Goal: Task Accomplishment & Management: Use online tool/utility

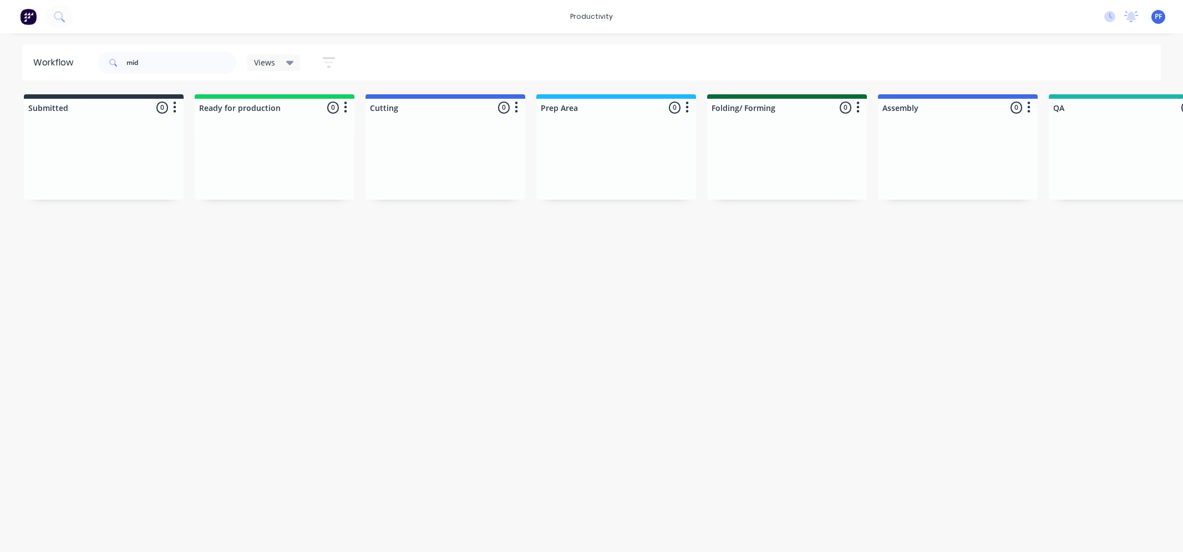
scroll to position [0, 988]
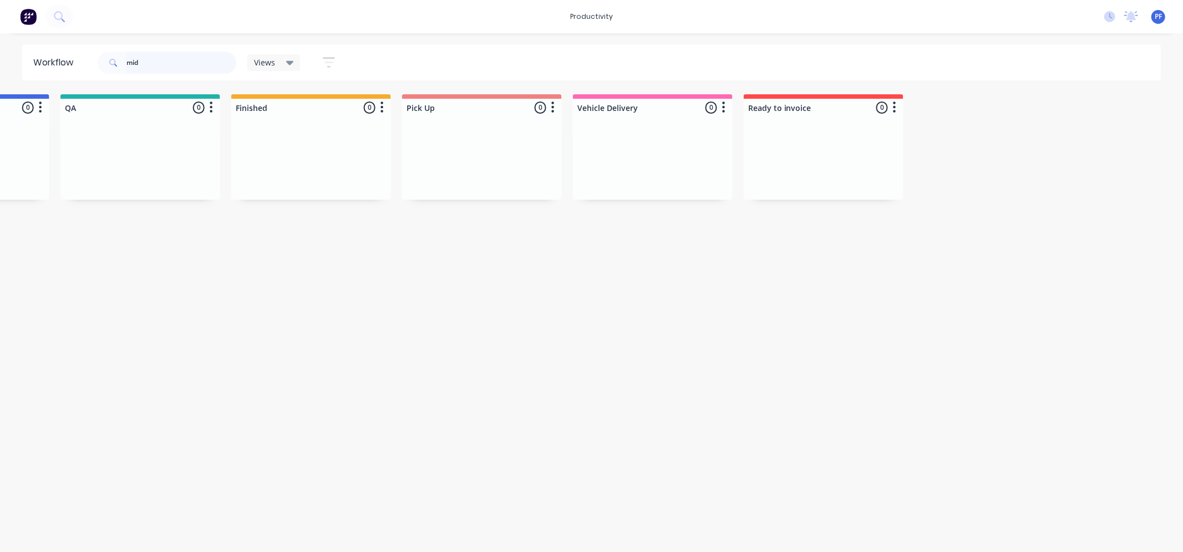
click at [177, 60] on input "mid" at bounding box center [181, 63] width 110 height 22
type input "m"
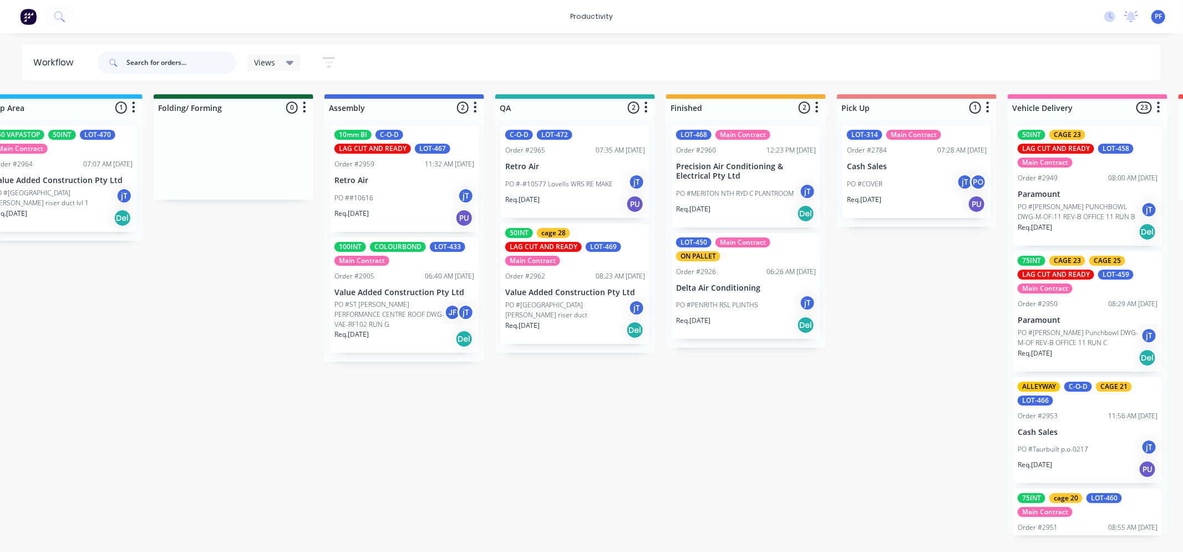
scroll to position [0, 745]
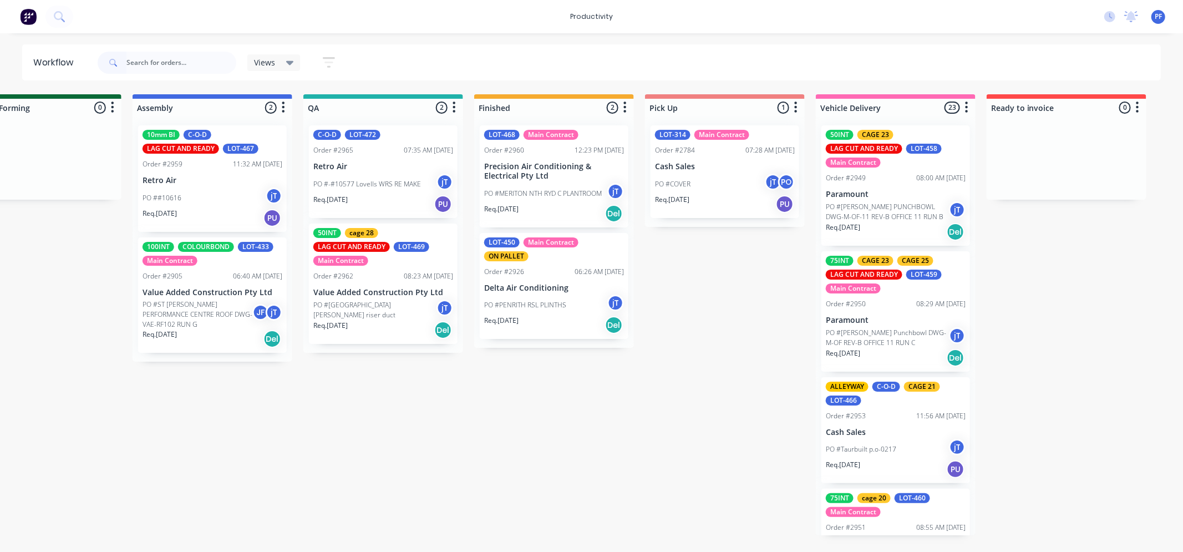
click at [208, 192] on div "PO ##10616 jT" at bounding box center [213, 197] width 140 height 21
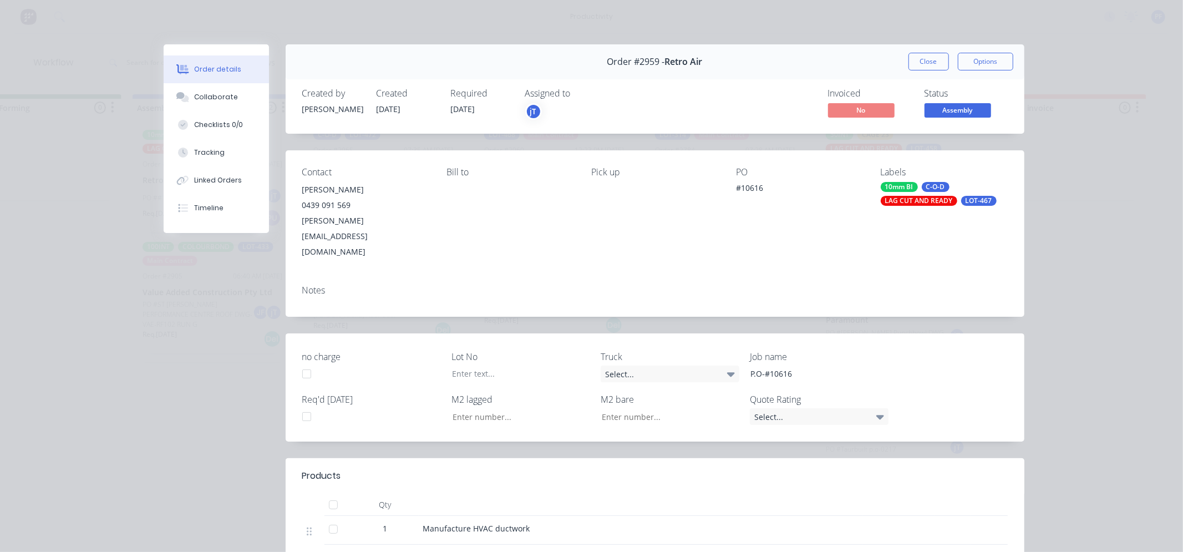
click at [935, 193] on div "10mm BI C-O-D LAG CUT AND READY LOT-467" at bounding box center [944, 194] width 127 height 24
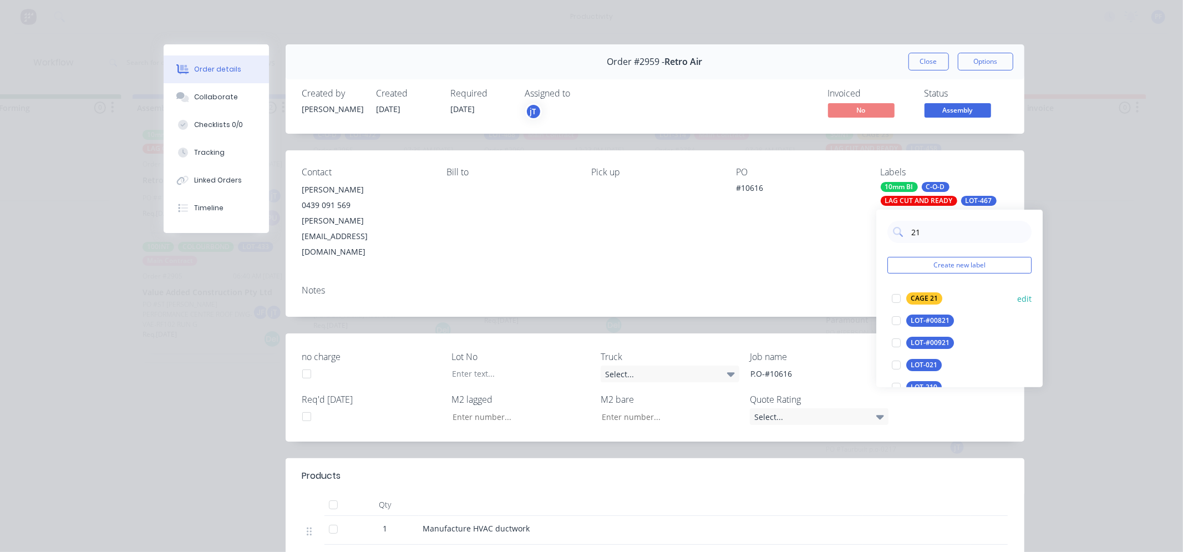
click at [916, 296] on div "CAGE 21" at bounding box center [924, 298] width 36 height 12
click at [938, 226] on input "21" at bounding box center [968, 232] width 116 height 22
type input "2"
type input "all"
drag, startPoint x: 921, startPoint y: 319, endPoint x: 917, endPoint y: 309, distance: 10.4
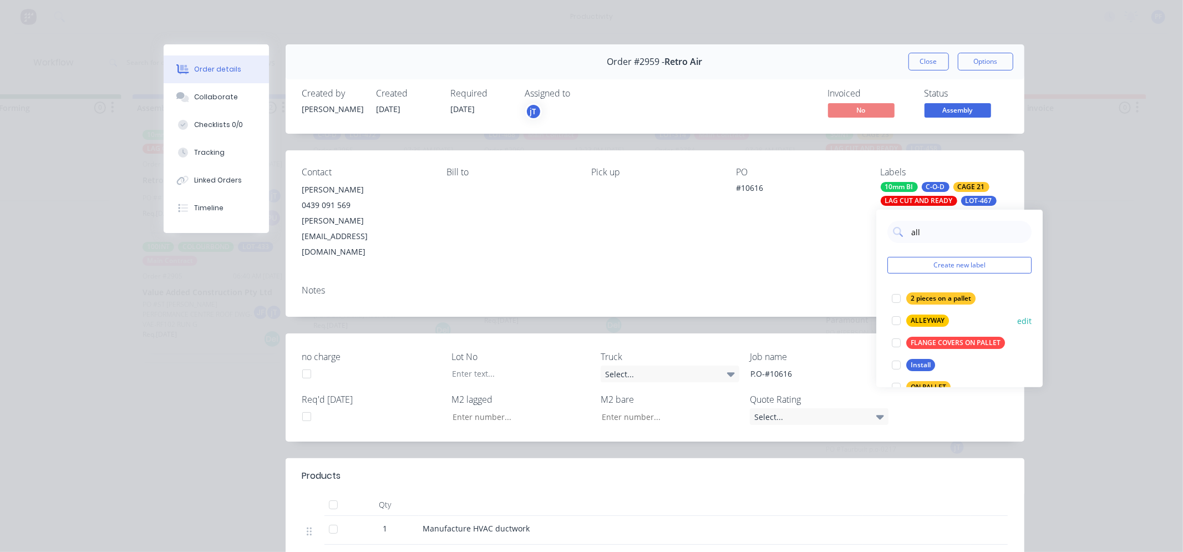
click at [921, 318] on div "ALLEYWAY" at bounding box center [927, 320] width 43 height 12
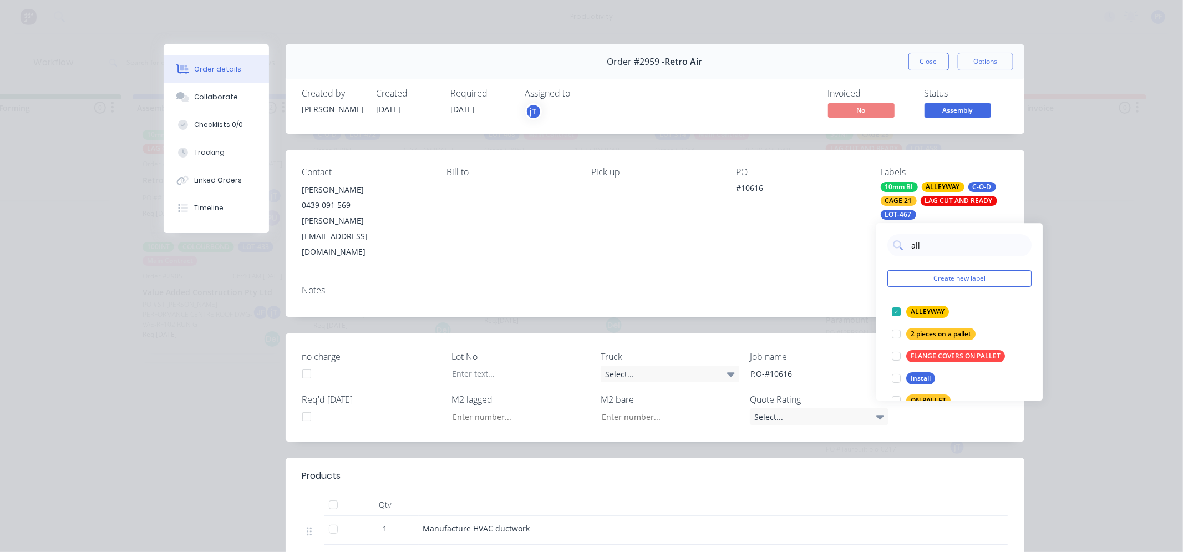
drag, startPoint x: 840, startPoint y: 242, endPoint x: 845, endPoint y: 230, distance: 13.2
click at [845, 230] on div "Contact [PERSON_NAME] [PHONE_NUMBER] [PERSON_NAME][EMAIL_ADDRESS][DOMAIN_NAME] …" at bounding box center [655, 213] width 739 height 126
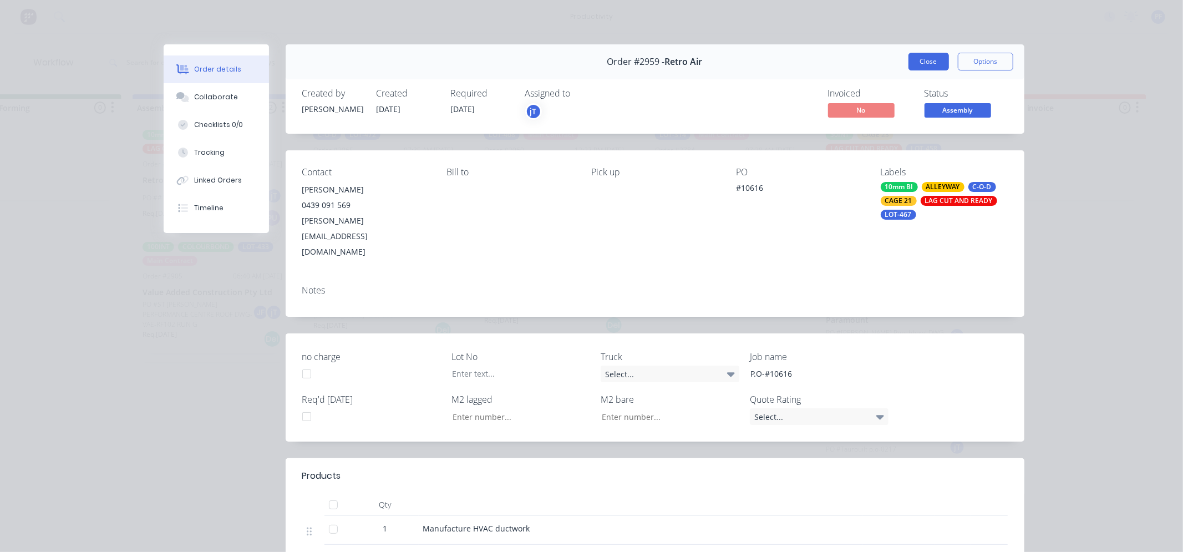
click at [908, 64] on button "Close" at bounding box center [928, 62] width 40 height 18
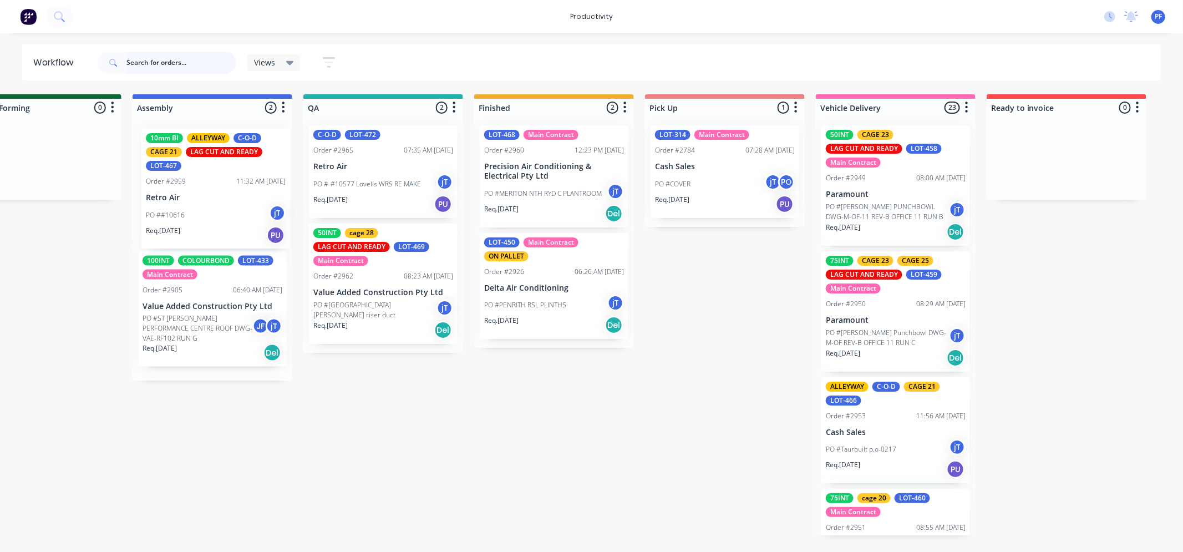
scroll to position [0, 741]
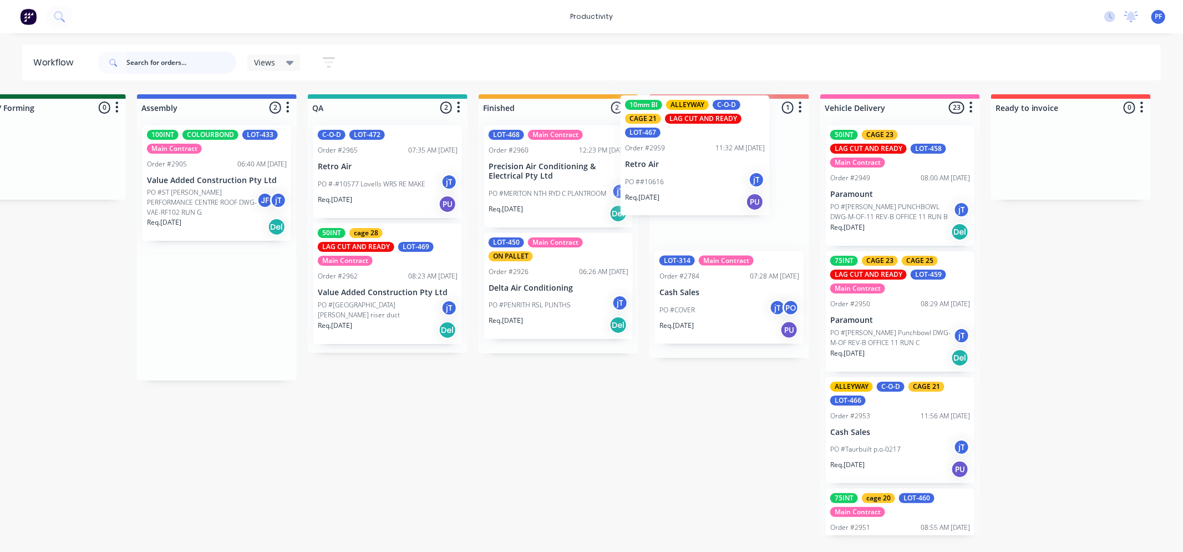
drag, startPoint x: 251, startPoint y: 196, endPoint x: 720, endPoint y: 166, distance: 470.1
click at [729, 163] on div "Submitted 36 Order #240 10:47 AM [DATE] Retro Air PO #Freshwater Apts PO Req. […" at bounding box center [336, 314] width 2171 height 441
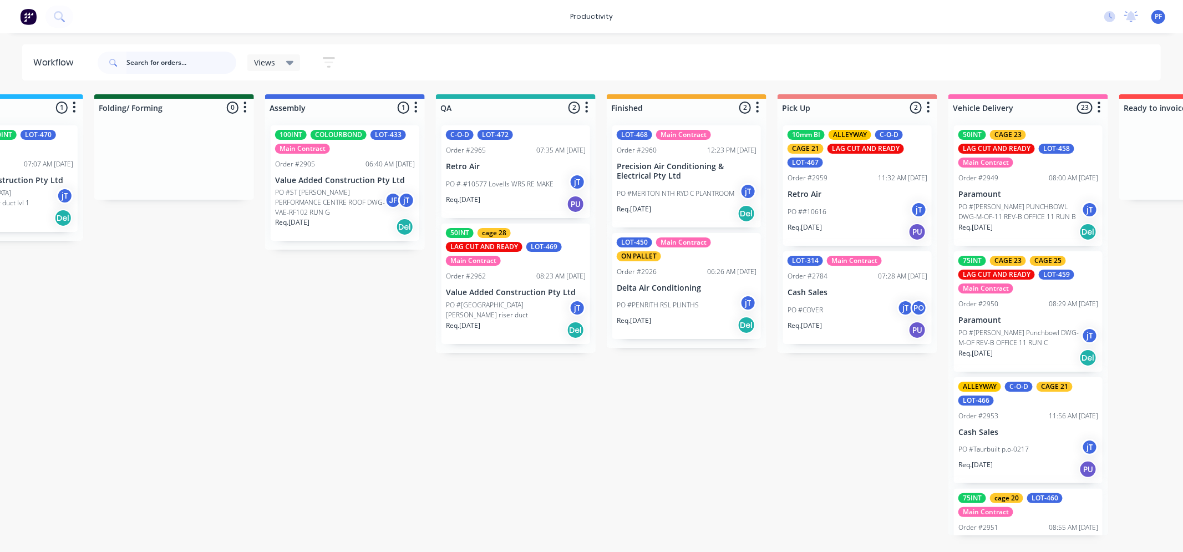
scroll to position [0, 614]
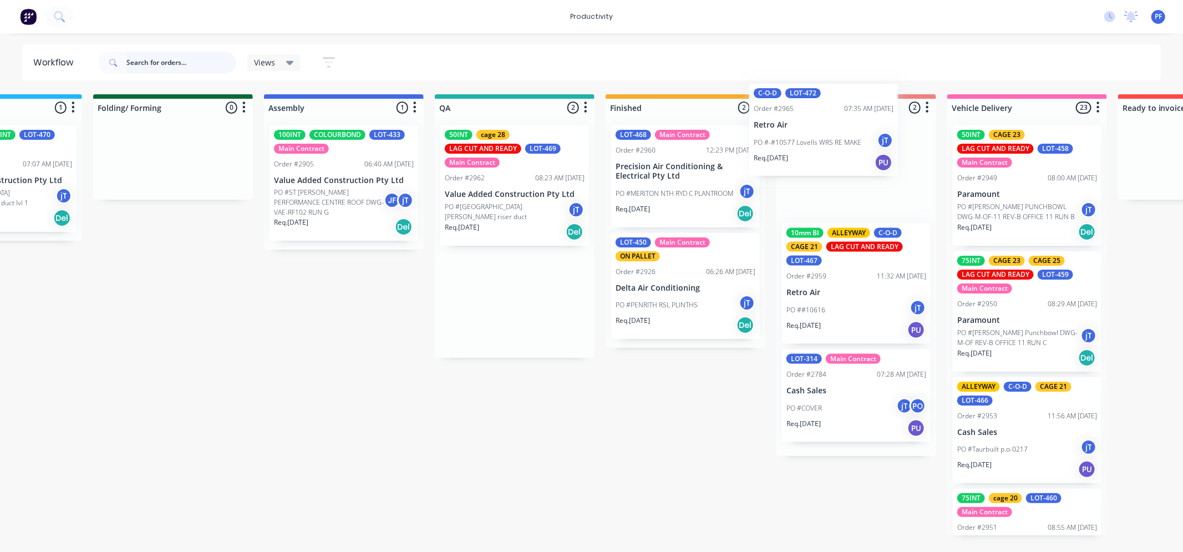
drag, startPoint x: 490, startPoint y: 158, endPoint x: 809, endPoint y: 130, distance: 320.1
click at [810, 129] on div "Submitted 36 Order #240 10:47 AM [DATE] Retro Air PO #Freshwater Apts PO Req. […" at bounding box center [463, 314] width 2171 height 441
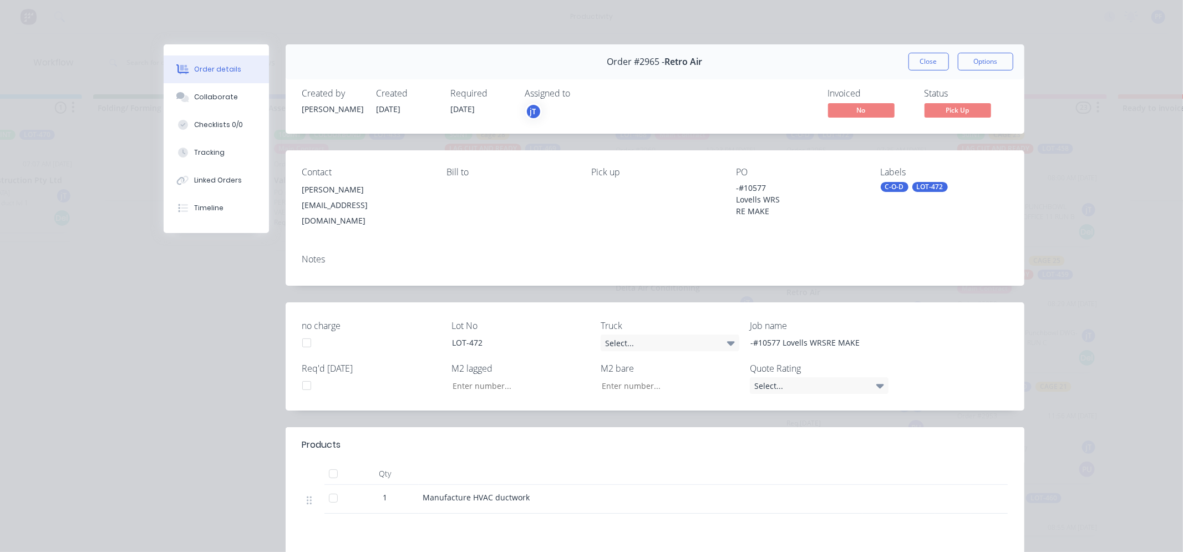
click at [885, 187] on div "C-O-D" at bounding box center [895, 187] width 28 height 10
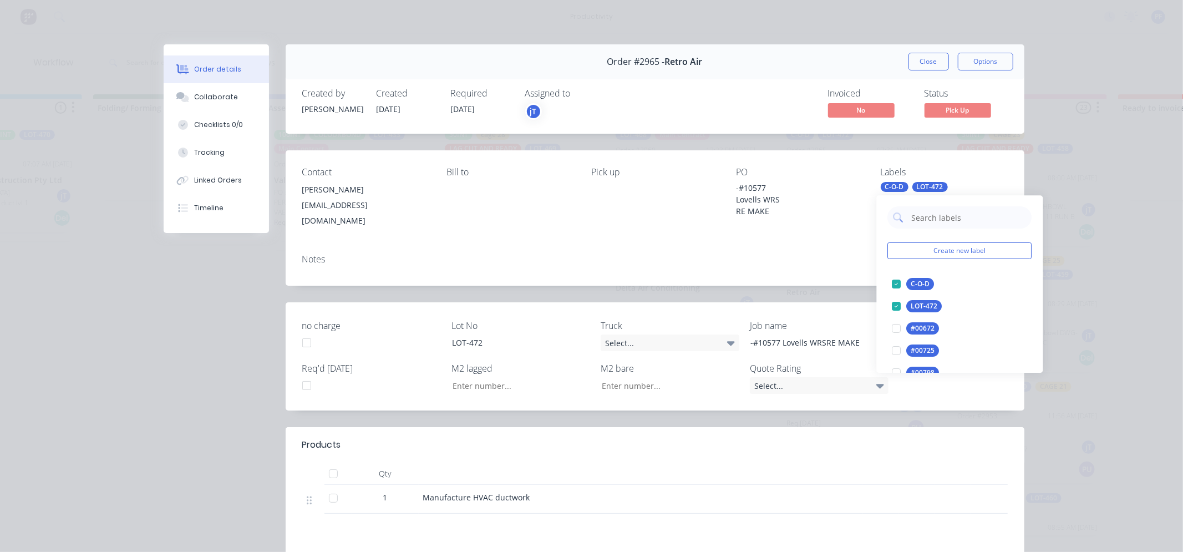
click at [925, 219] on input "text" at bounding box center [969, 217] width 116 height 22
type input "cage 21"
click at [922, 283] on div "CAGE 21" at bounding box center [925, 284] width 36 height 12
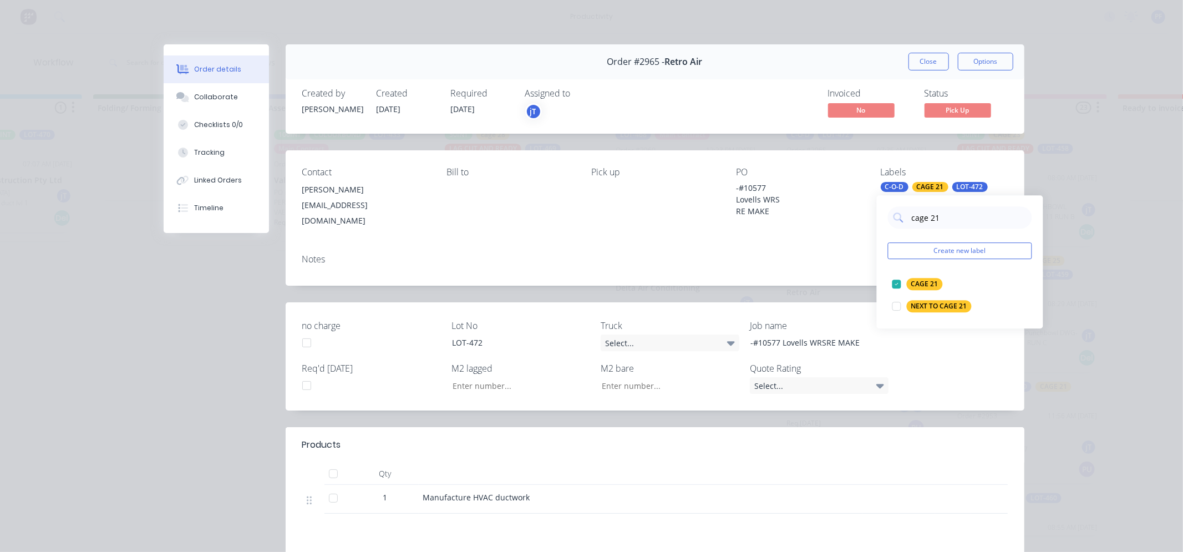
drag, startPoint x: 947, startPoint y: 223, endPoint x: 866, endPoint y: 212, distance: 81.7
drag, startPoint x: 963, startPoint y: 219, endPoint x: 911, endPoint y: 216, distance: 51.6
click at [911, 216] on input "cage 21" at bounding box center [969, 217] width 116 height 22
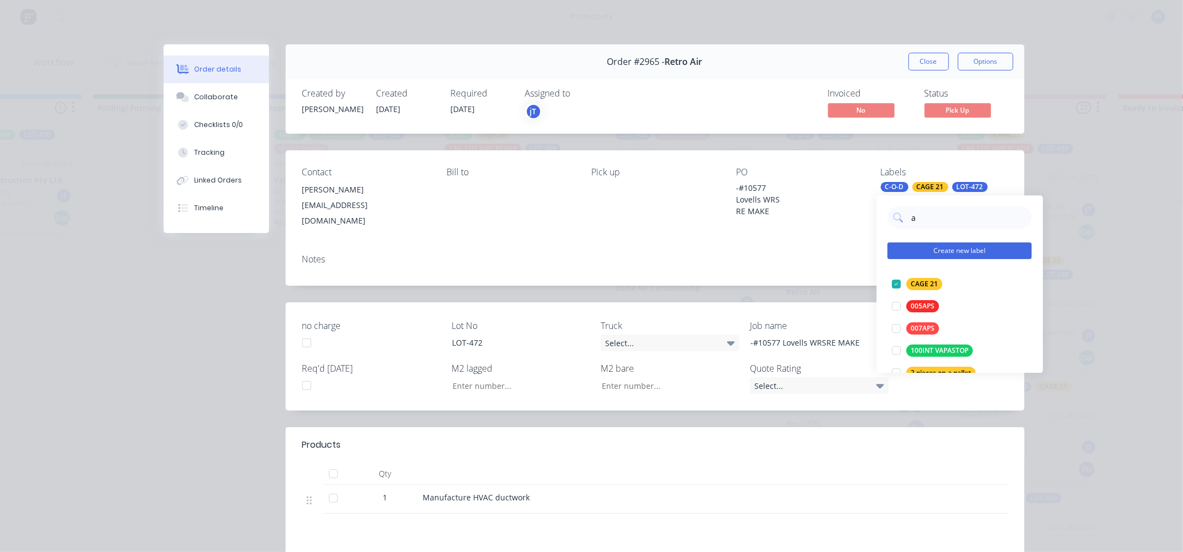
type input "alley"
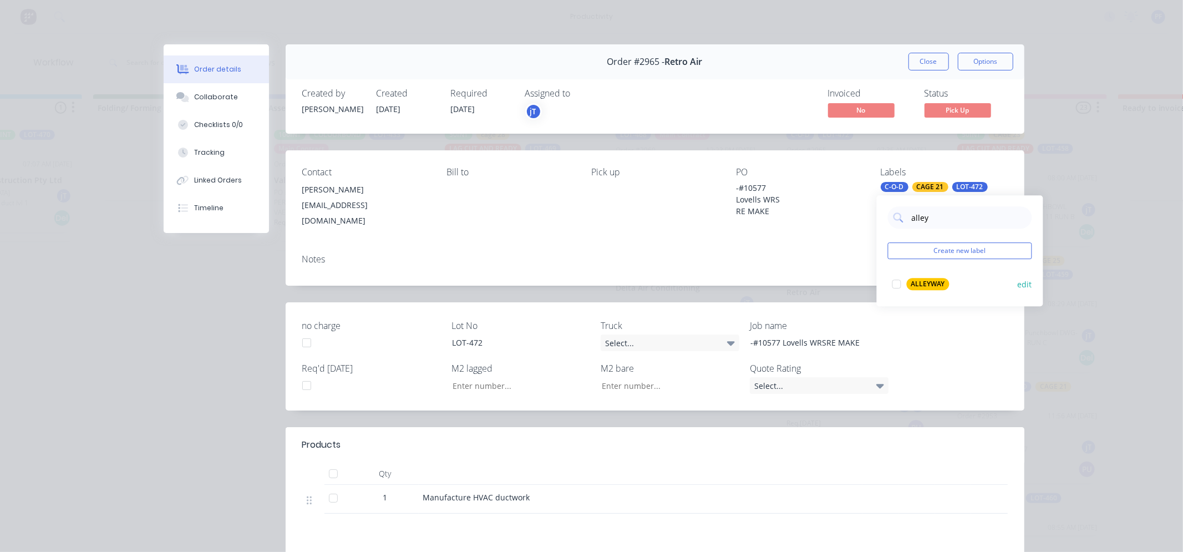
click at [928, 283] on div "ALLEYWAY" at bounding box center [928, 284] width 43 height 12
drag, startPoint x: 851, startPoint y: 248, endPoint x: 872, endPoint y: 198, distance: 54.7
click at [851, 254] on div "Notes" at bounding box center [654, 259] width 705 height 11
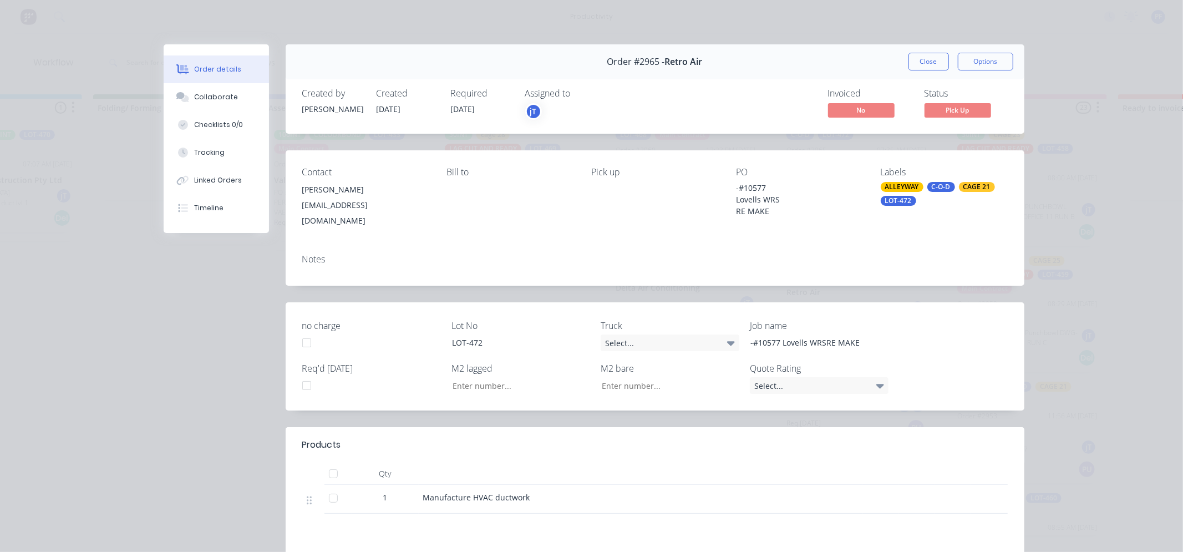
drag, startPoint x: 923, startPoint y: 57, endPoint x: 893, endPoint y: 82, distance: 39.4
click at [921, 63] on button "Close" at bounding box center [928, 62] width 40 height 18
